Goal: Communication & Community: Answer question/provide support

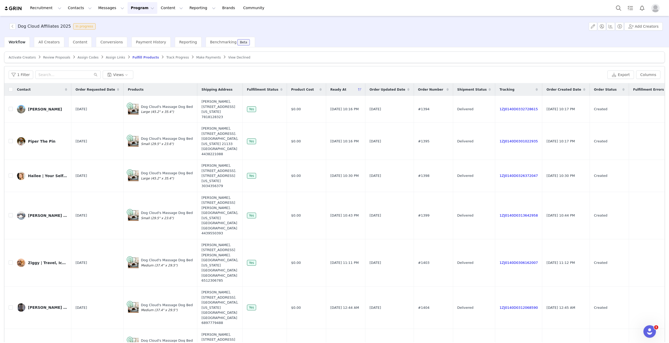
click at [166, 58] on span "Track Progress" at bounding box center [177, 58] width 22 height 4
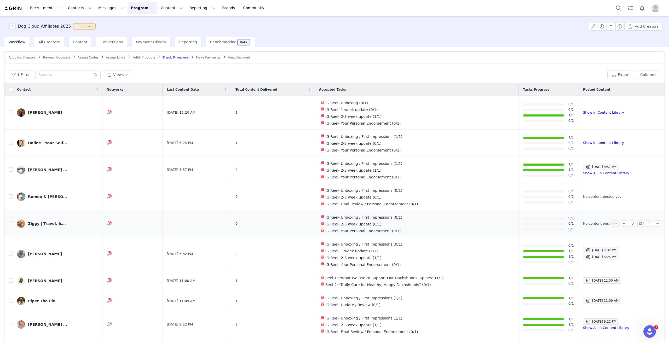
scroll to position [26, 0]
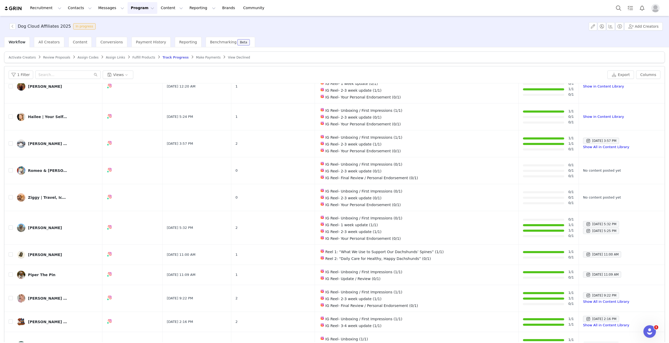
click at [133, 59] on span "Fulfill Products" at bounding box center [144, 58] width 23 height 4
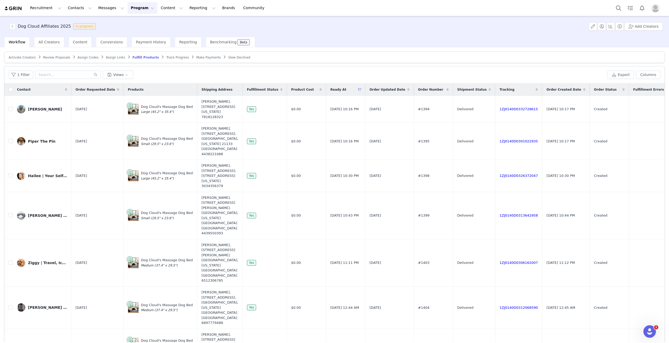
click at [166, 56] on span "Track Progress" at bounding box center [177, 58] width 22 height 4
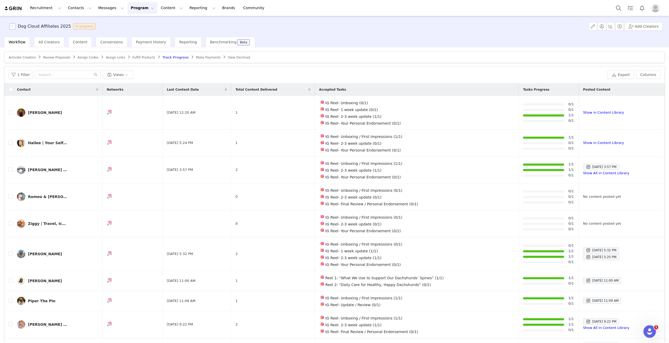
click at [13, 29] on button "button" at bounding box center [12, 26] width 6 height 6
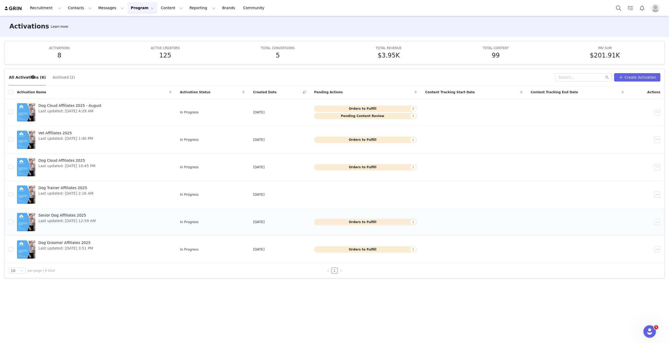
click at [66, 215] on span "Senior Dog Affiliates 2025" at bounding box center [66, 215] width 57 height 5
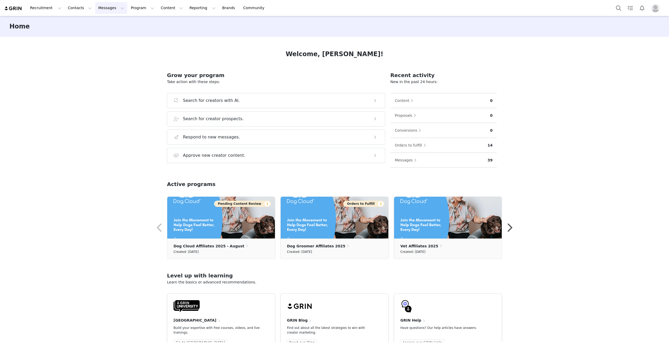
click at [103, 9] on button "Messages Messages" at bounding box center [111, 8] width 32 height 12
click at [110, 33] on div "Inbox" at bounding box center [107, 32] width 35 height 5
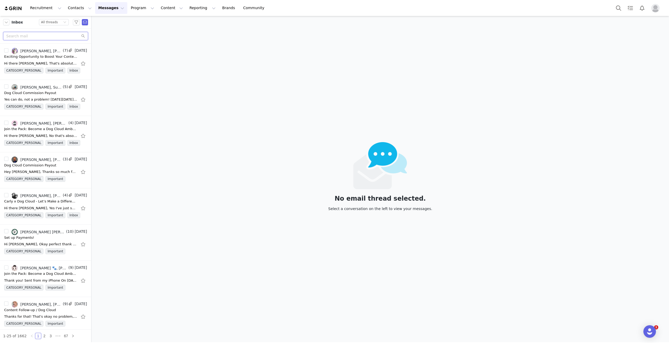
click at [32, 35] on input "text" at bounding box center [45, 36] width 85 height 8
type input "han"
click at [45, 128] on div "Campaign Content Check in" at bounding box center [28, 129] width 48 height 5
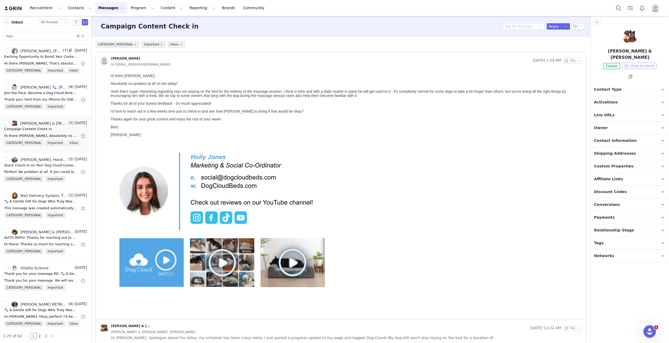
click at [633, 63] on button "View Content" at bounding box center [640, 66] width 34 height 6
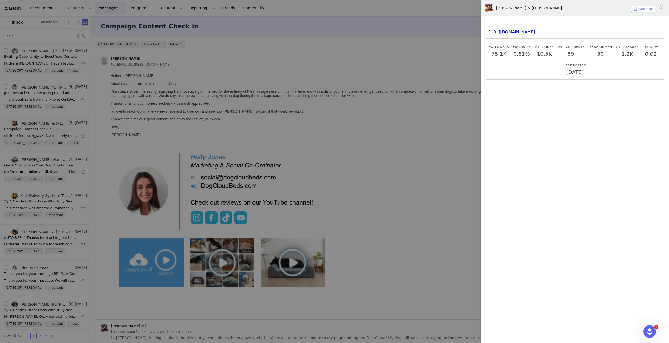
drag, startPoint x: 640, startPoint y: 9, endPoint x: 294, endPoint y: 48, distance: 348.5
click at [640, 9] on button "Manage" at bounding box center [643, 9] width 24 height 6
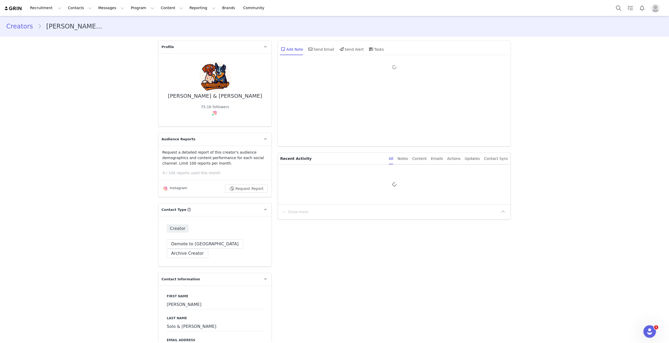
type input "+1 ([GEOGRAPHIC_DATA])"
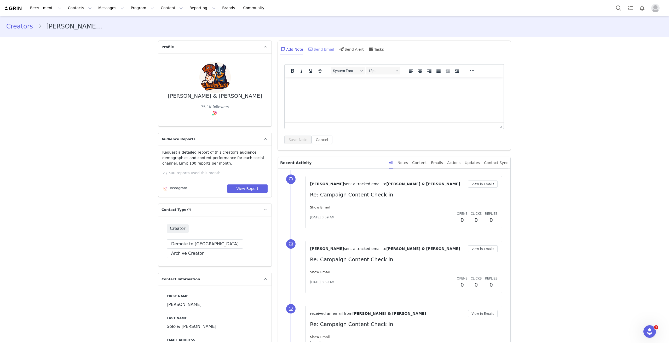
click at [325, 50] on div "Send Email" at bounding box center [321, 49] width 27 height 13
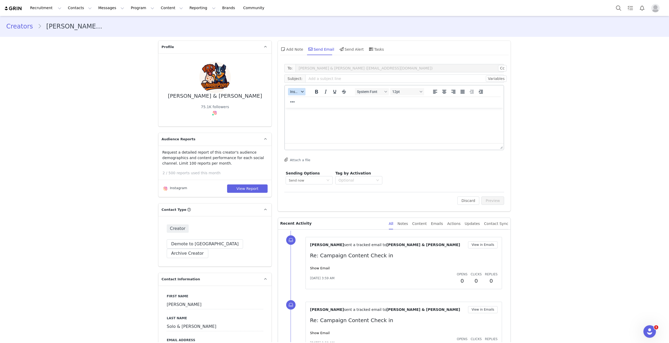
click at [302, 93] on div "button" at bounding box center [302, 91] width 4 height 3
click at [314, 102] on div "Insert Template" at bounding box center [314, 101] width 47 height 6
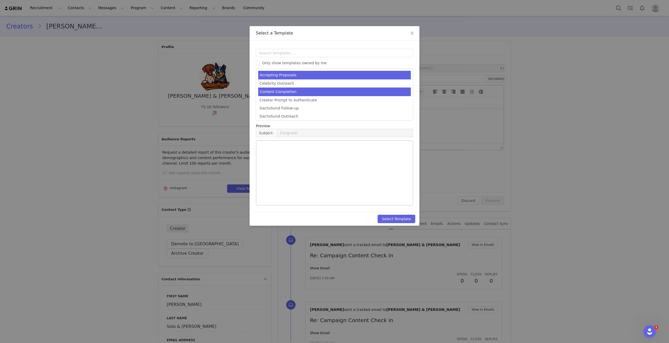
click at [352, 92] on li "Content Completion" at bounding box center [334, 92] width 153 height 9
type input "Thank You for Sharing Your Dog Cloud Journey 🐾"
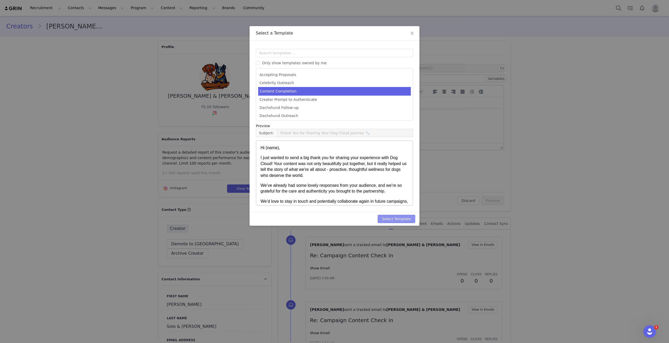
click at [395, 218] on button "Select Template" at bounding box center [397, 219] width 38 height 8
type input "Thank You for Sharing Your Dog Cloud Journey 🐾"
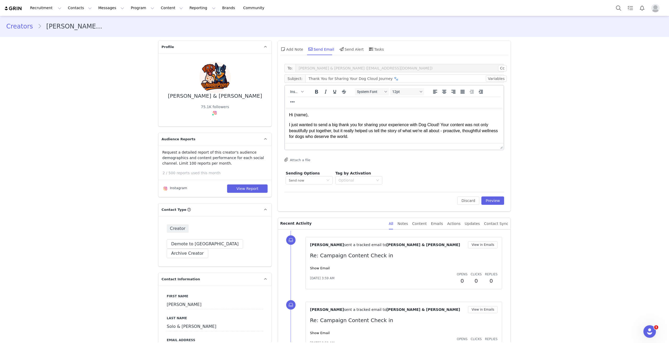
click at [315, 114] on p "Hi (name)," at bounding box center [394, 115] width 210 height 6
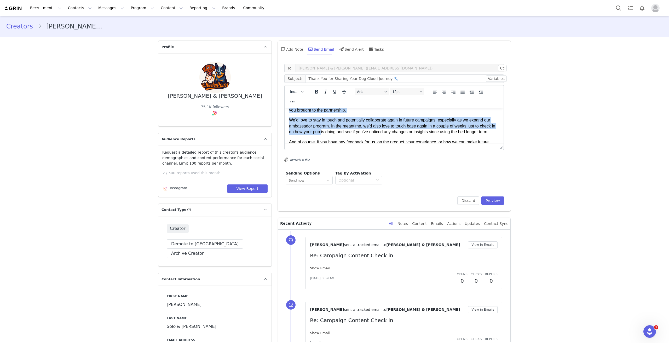
scroll to position [33, 0]
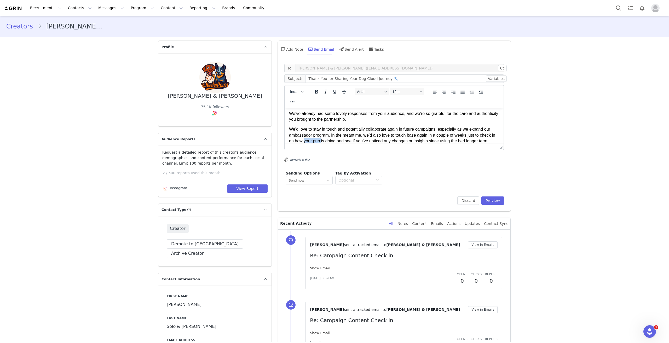
drag, startPoint x: 321, startPoint y: 149, endPoint x: 304, endPoint y: 142, distance: 18.6
click at [304, 142] on span "We’d love to stay in touch and potentially collaborate again in future campaign…" at bounding box center [392, 135] width 206 height 16
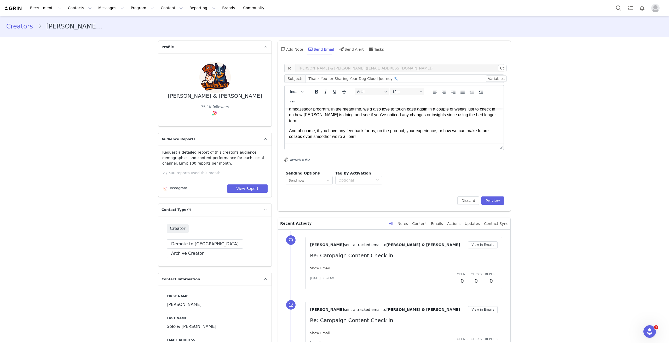
click at [379, 133] on p "And of course, if you have any feedback for us, on the product, your experience…" at bounding box center [394, 134] width 210 height 12
click at [339, 145] on span "If you have the time, we'd appreciate a review from" at bounding box center [336, 147] width 94 height 4
click at [408, 144] on p "If you have the time, we'd very much appreciate a review from" at bounding box center [394, 147] width 210 height 6
drag, startPoint x: 457, startPoint y: 144, endPoint x: 446, endPoint y: 143, distance: 11.1
click at [446, 144] on p "If you have the time, we'd very much appreciate a review from you - you can do …" at bounding box center [394, 147] width 210 height 6
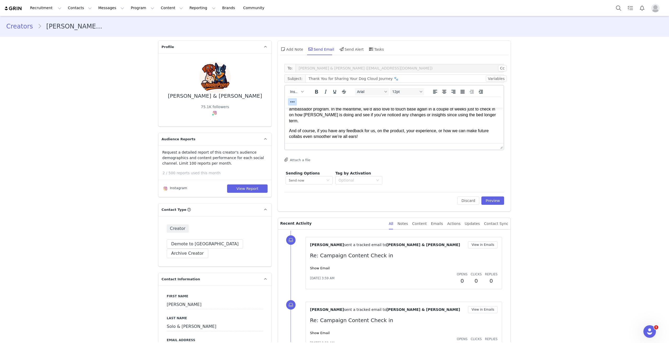
click at [296, 99] on icon "Reveal or hide additional toolbar items" at bounding box center [292, 102] width 6 height 6
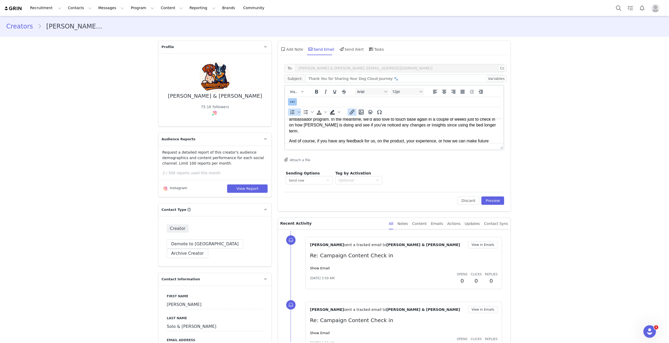
click at [350, 110] on icon "Insert/edit link" at bounding box center [352, 112] width 5 height 5
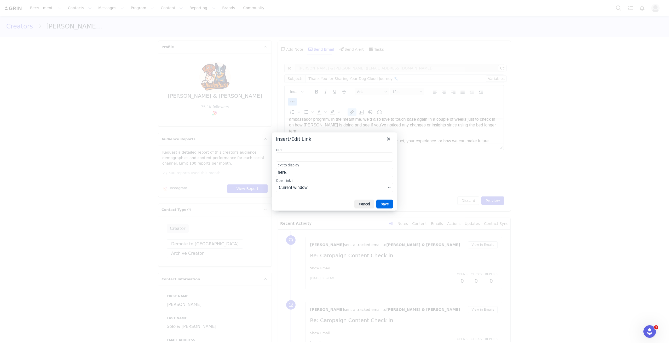
scroll to position [62, 0]
type input "[URL][DOMAIN_NAME]"
drag, startPoint x: 389, startPoint y: 203, endPoint x: 416, endPoint y: 172, distance: 41.2
click at [391, 204] on button "Save" at bounding box center [385, 204] width 17 height 9
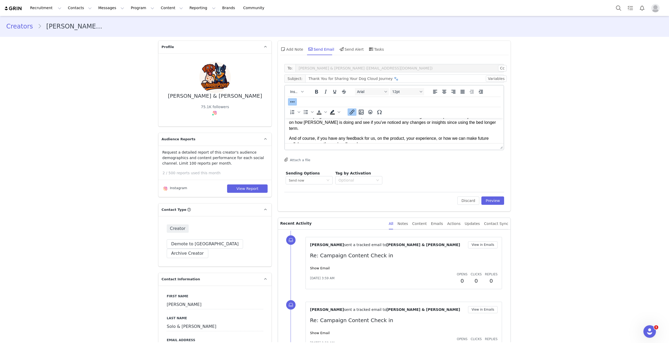
click at [470, 144] on body "Hi there [PERSON_NAME], I just wanted to send a big thank you for sharing your …" at bounding box center [394, 123] width 210 height 127
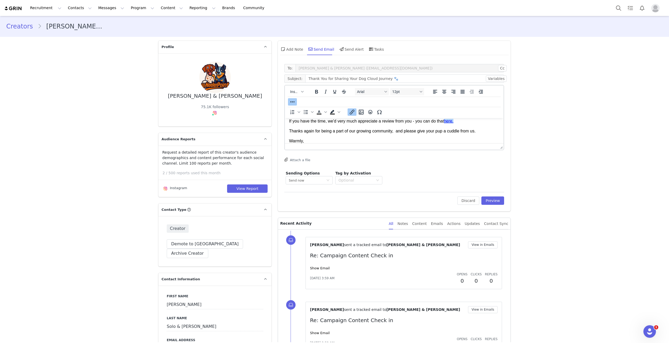
scroll to position [97, 0]
click at [456, 140] on body "Hi there [PERSON_NAME], I just wanted to send a big thank you for sharing your …" at bounding box center [394, 89] width 210 height 127
drag, startPoint x: 443, startPoint y: 126, endPoint x: 426, endPoint y: 125, distance: 17.3
click at [426, 127] on span "Thanks again for being a part of our growing community, and please give your pu…" at bounding box center [382, 129] width 187 height 4
drag, startPoint x: 300, startPoint y: 145, endPoint x: 290, endPoint y: 134, distance: 14.8
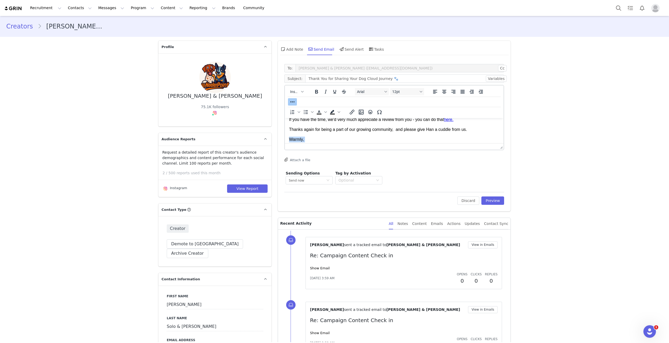
click at [290, 134] on body "Hi there [PERSON_NAME], I just wanted to send a big thank you for sharing your …" at bounding box center [394, 89] width 210 height 127
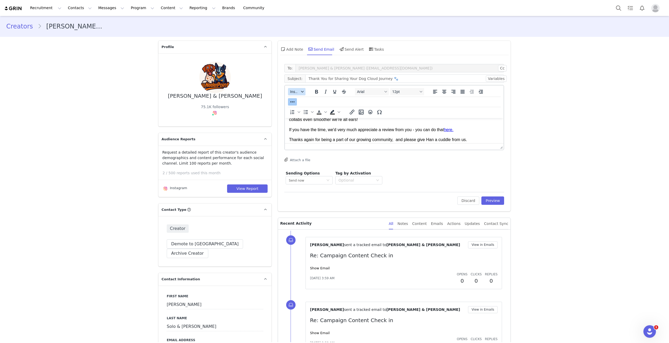
click at [293, 93] on span "Insert" at bounding box center [294, 92] width 9 height 4
click at [303, 117] on div "Insert Signature" at bounding box center [314, 117] width 47 height 6
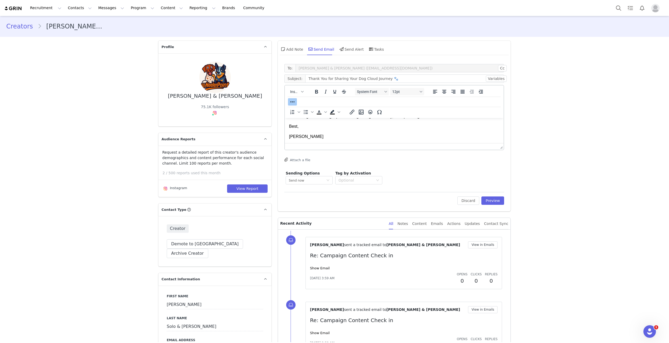
scroll to position [107, 0]
click at [303, 136] on p "[PERSON_NAME]" at bounding box center [394, 139] width 210 height 6
drag, startPoint x: 383, startPoint y: 129, endPoint x: 395, endPoint y: 130, distance: 11.8
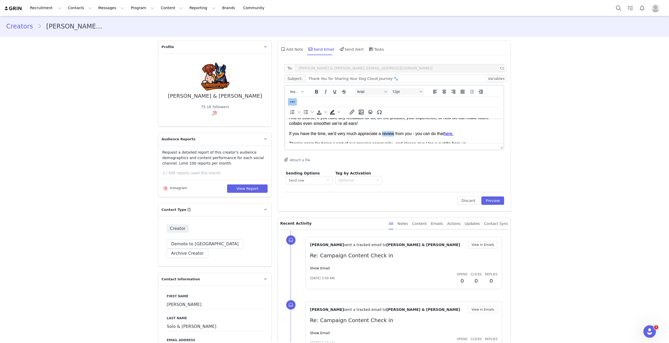
click at [395, 132] on span "If you have the time, we'd very much appreciate a review from you - you can do …" at bounding box center [371, 134] width 164 height 4
click at [314, 89] on icon "Bold" at bounding box center [317, 92] width 6 height 6
click at [411, 143] on body "Hi there [PERSON_NAME], I just wanted to send a big thank you for sharing your …" at bounding box center [394, 188] width 210 height 297
click at [497, 199] on button "Preview" at bounding box center [493, 201] width 23 height 8
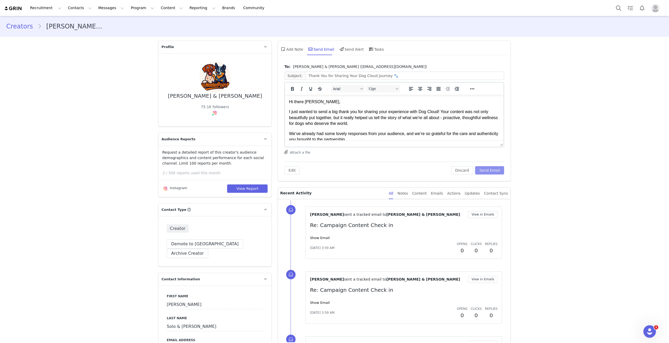
scroll to position [0, 0]
click at [496, 170] on button "Send Email" at bounding box center [489, 170] width 29 height 8
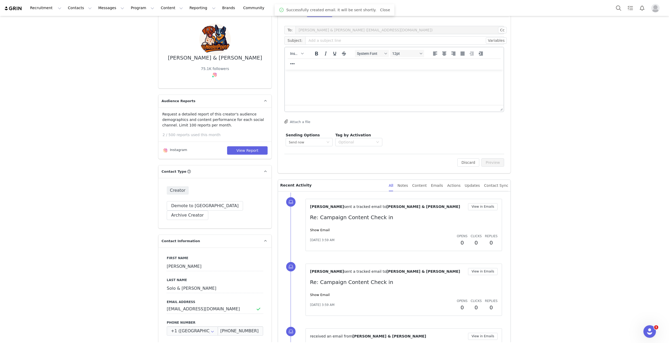
scroll to position [49, 0]
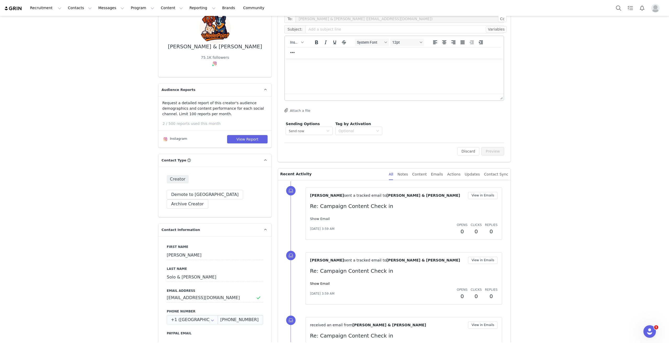
click at [317, 218] on link "Show Email" at bounding box center [320, 219] width 20 height 4
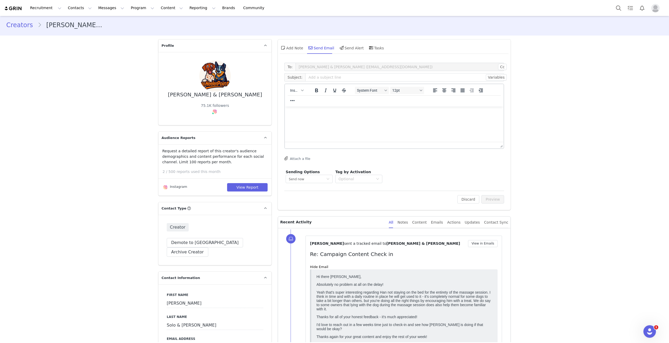
scroll to position [0, 0]
